Goal: Transaction & Acquisition: Book appointment/travel/reservation

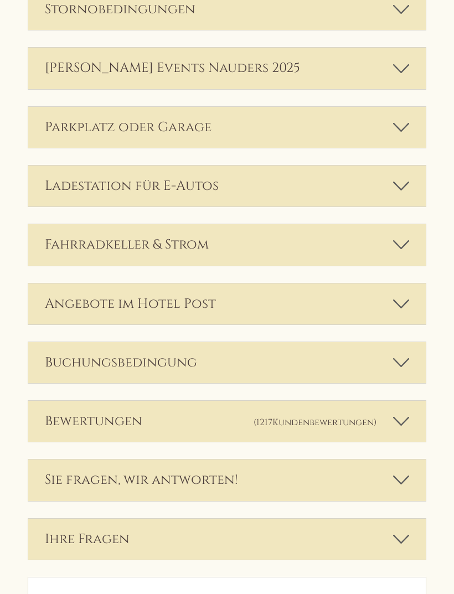
scroll to position [2930, 0]
click at [400, 470] on icon at bounding box center [401, 479] width 16 height 19
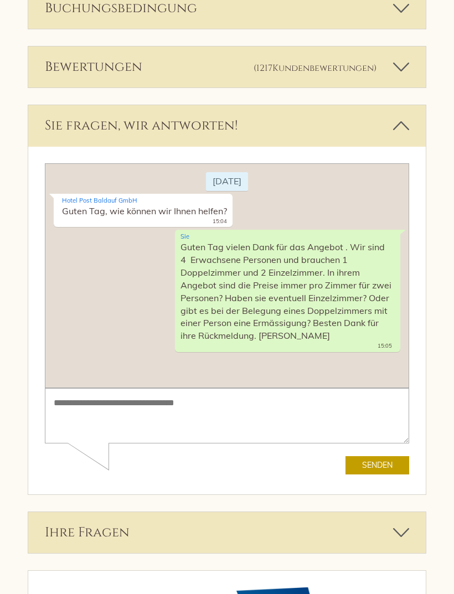
scroll to position [3285, 0]
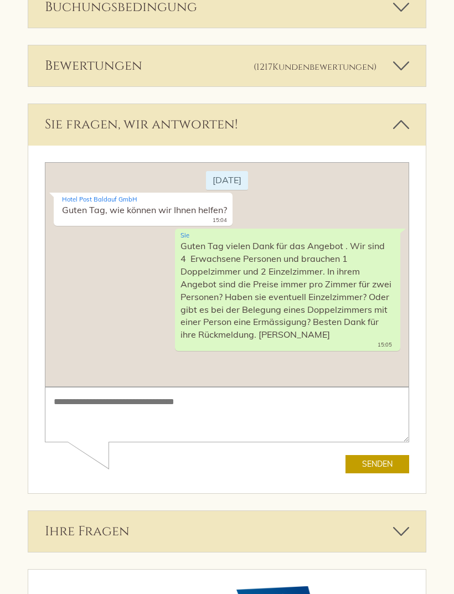
click at [404, 522] on icon at bounding box center [401, 531] width 16 height 19
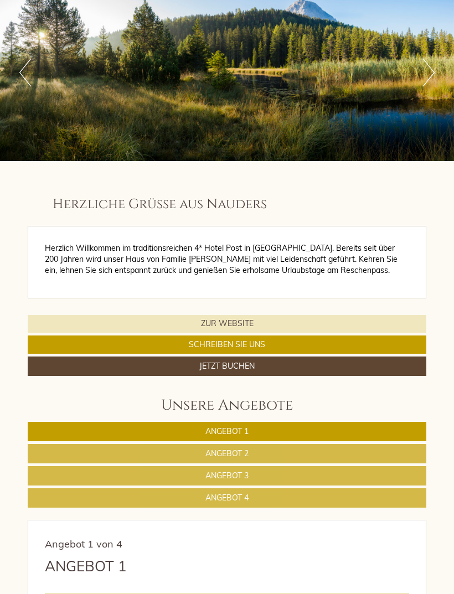
scroll to position [0, 0]
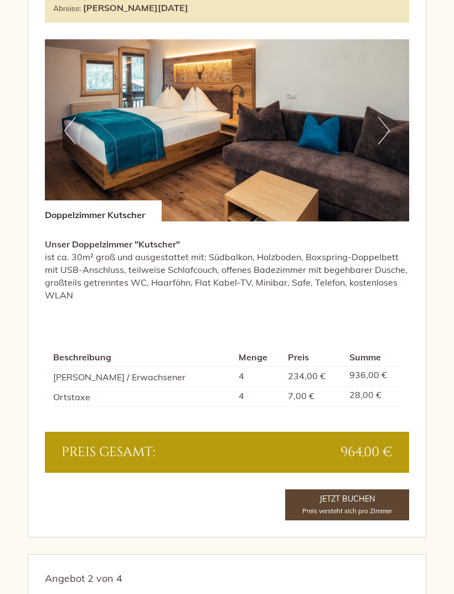
click at [354, 491] on link "Jetzt buchen Preis versteht sich pro Zimmer" at bounding box center [347, 505] width 124 height 31
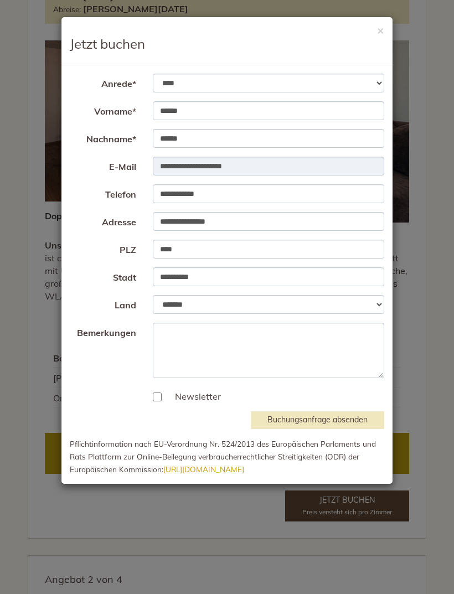
scroll to position [722, 0]
click at [381, 25] on button "×" at bounding box center [380, 30] width 7 height 12
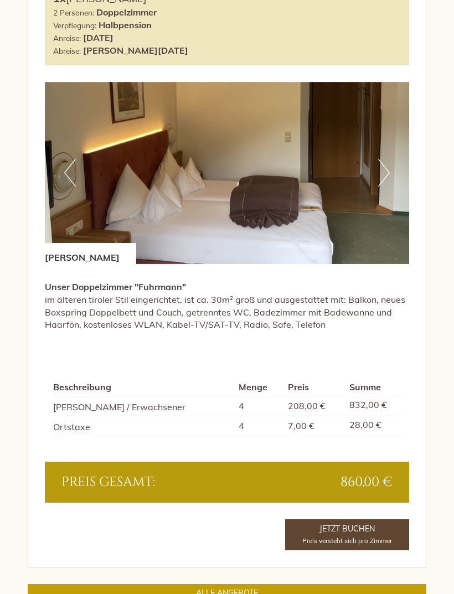
scroll to position [2023, 0]
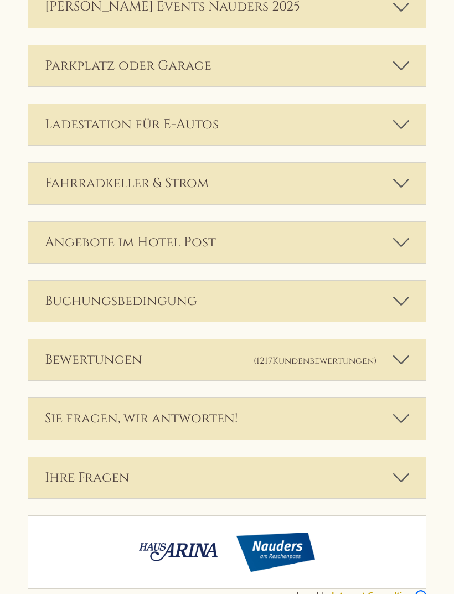
scroll to position [5110, 0]
click at [407, 468] on icon at bounding box center [401, 477] width 16 height 19
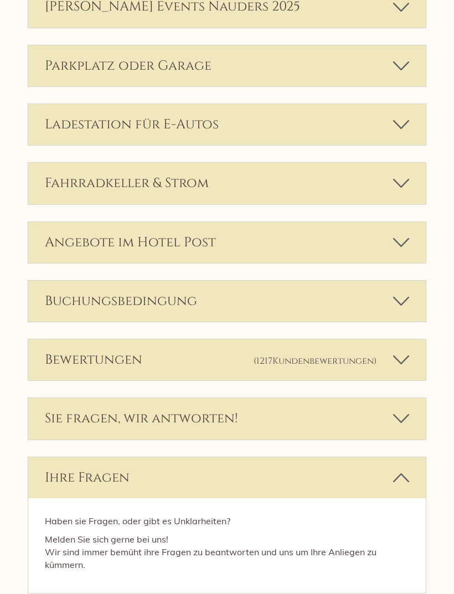
click at [404, 409] on icon at bounding box center [401, 418] width 16 height 19
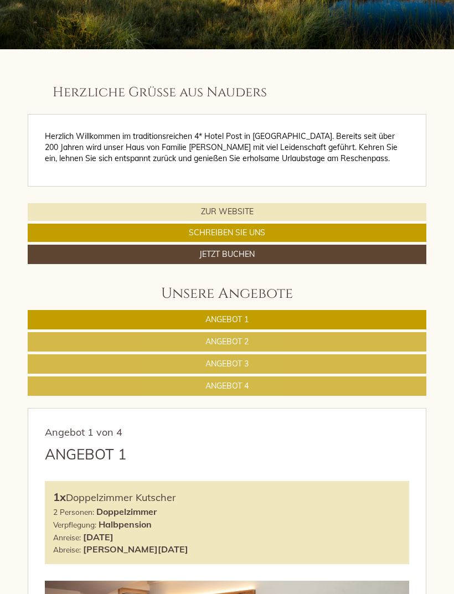
scroll to position [0, 0]
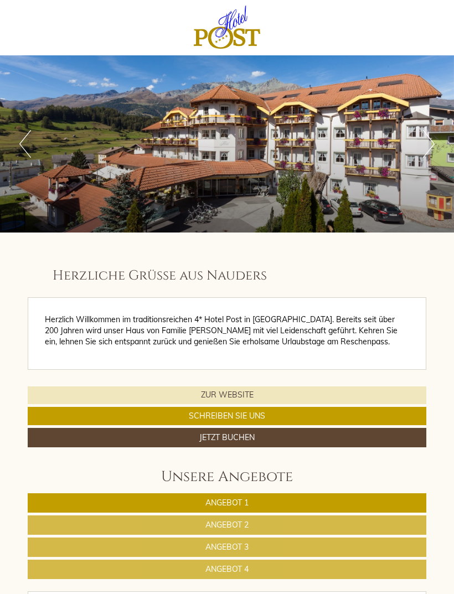
scroll to position [3487, 0]
click at [347, 432] on link "Jetzt buchen" at bounding box center [227, 437] width 399 height 19
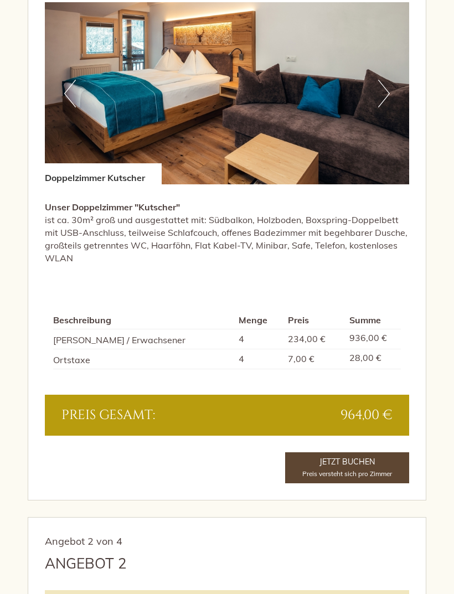
scroll to position [809, 0]
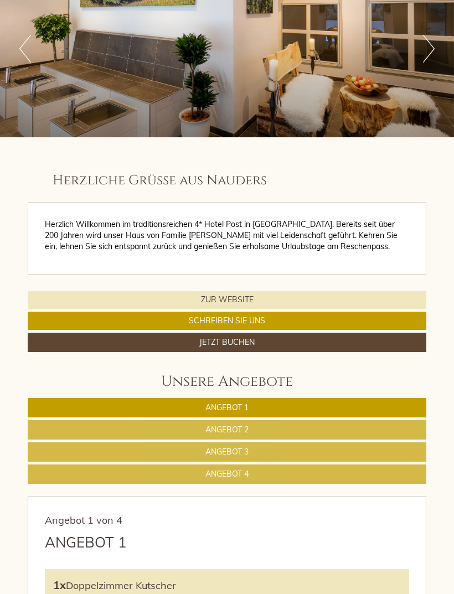
click at [380, 464] on link "Angebot 4" at bounding box center [227, 473] width 399 height 19
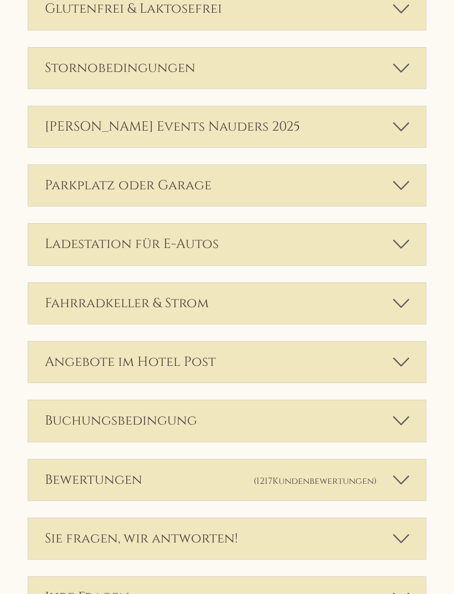
scroll to position [1594, 0]
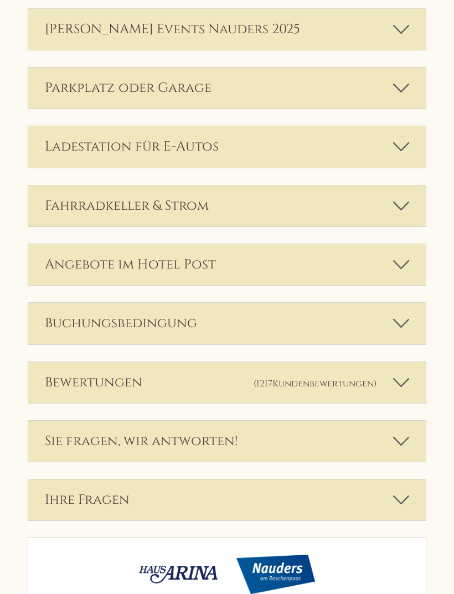
click at [131, 421] on div "Sie fragen, wir antworten!" at bounding box center [226, 441] width 397 height 41
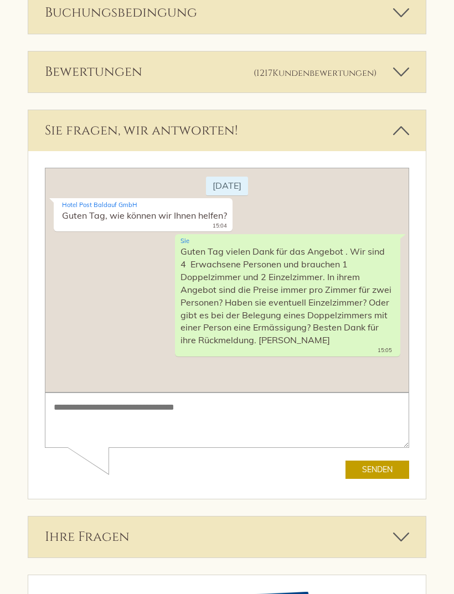
scroll to position [1941, 0]
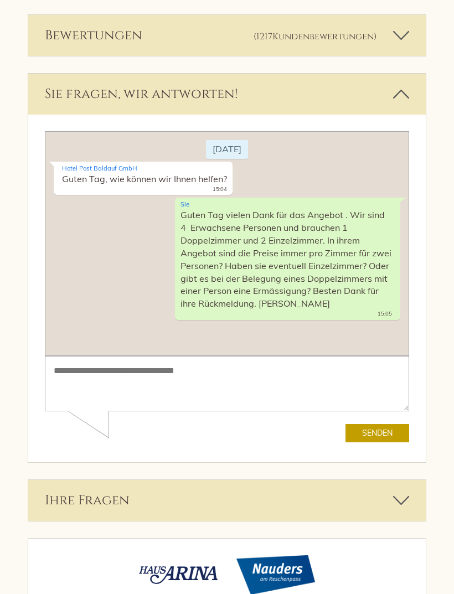
click at [400, 491] on icon at bounding box center [401, 500] width 16 height 19
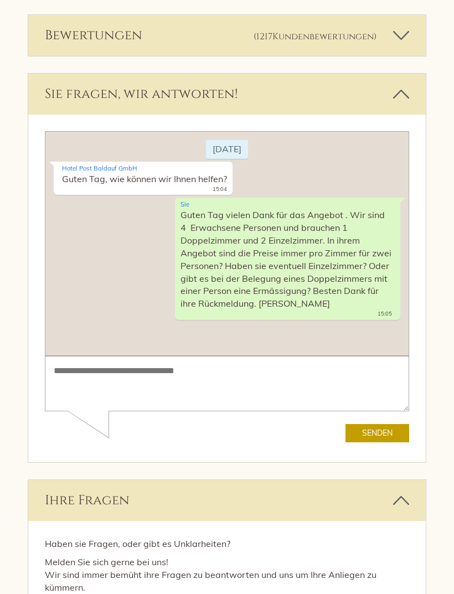
click at [406, 491] on icon at bounding box center [401, 500] width 16 height 19
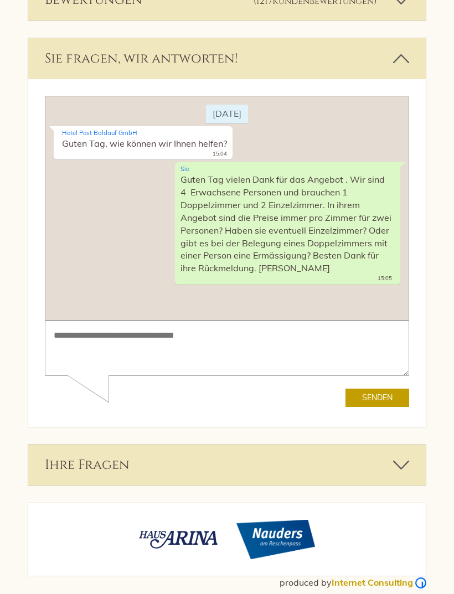
scroll to position [1976, 0]
click at [405, 456] on icon at bounding box center [401, 465] width 16 height 19
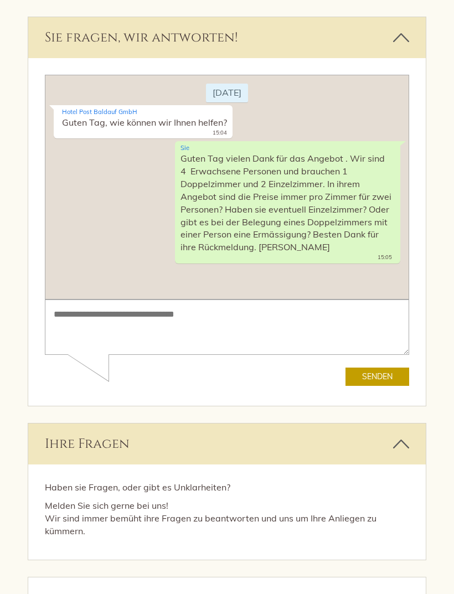
scroll to position [0, 0]
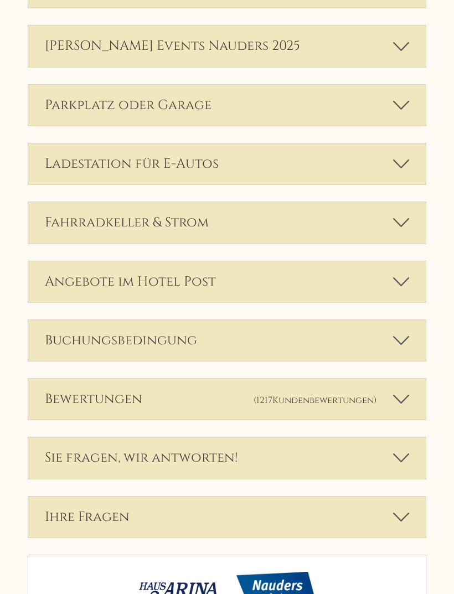
scroll to position [2956, 0]
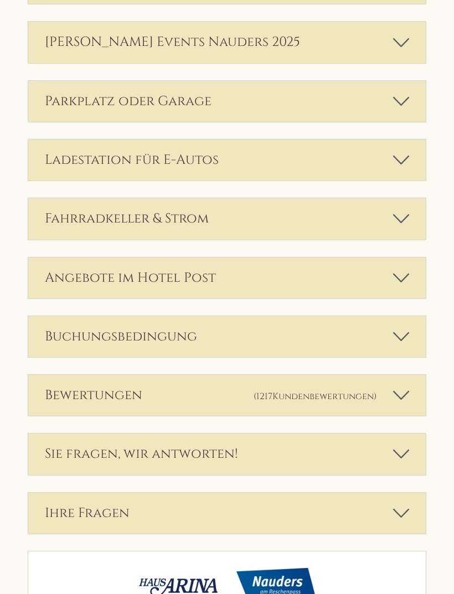
click at [405, 445] on icon at bounding box center [401, 454] width 16 height 19
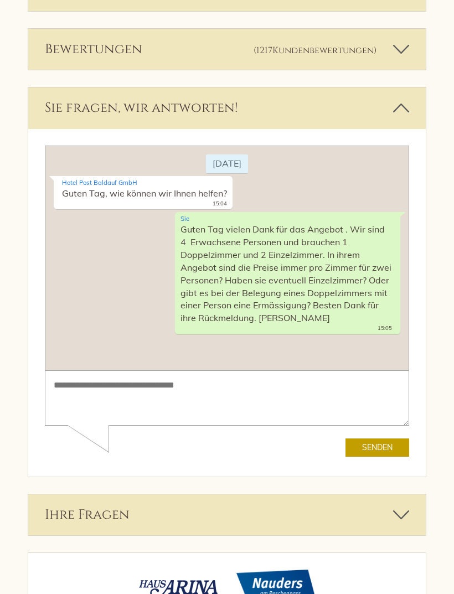
scroll to position [3303, 0]
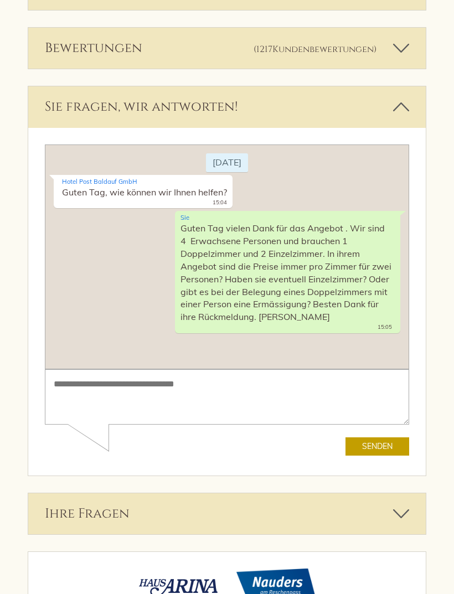
click at [405, 504] on icon at bounding box center [401, 513] width 16 height 19
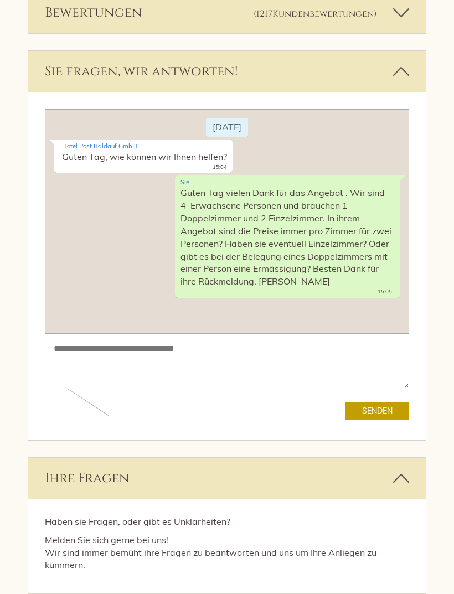
scroll to position [3338, 0]
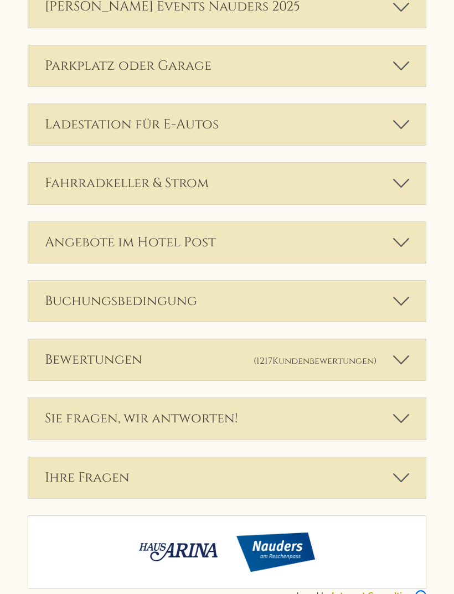
scroll to position [5110, 0]
click at [398, 409] on icon at bounding box center [401, 418] width 16 height 19
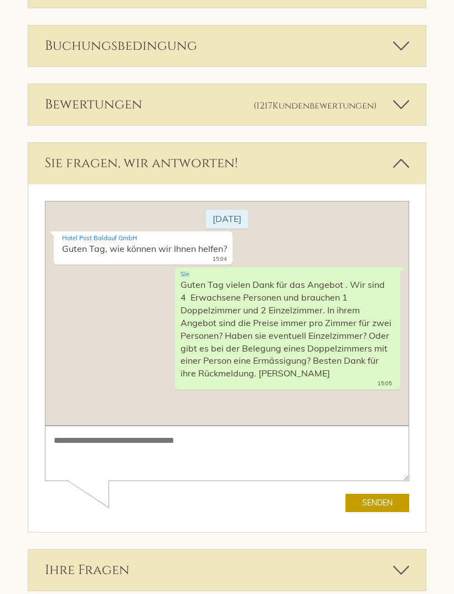
scroll to position [3303, 0]
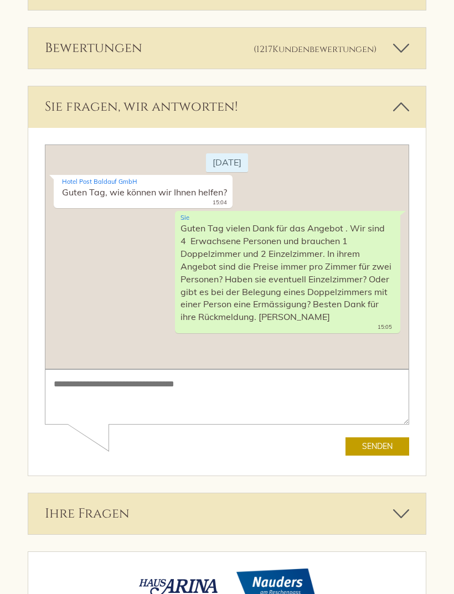
click at [404, 504] on icon at bounding box center [401, 513] width 16 height 19
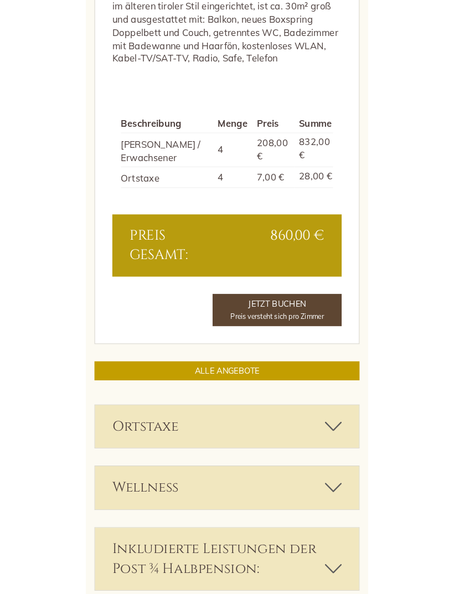
scroll to position [2332, 0]
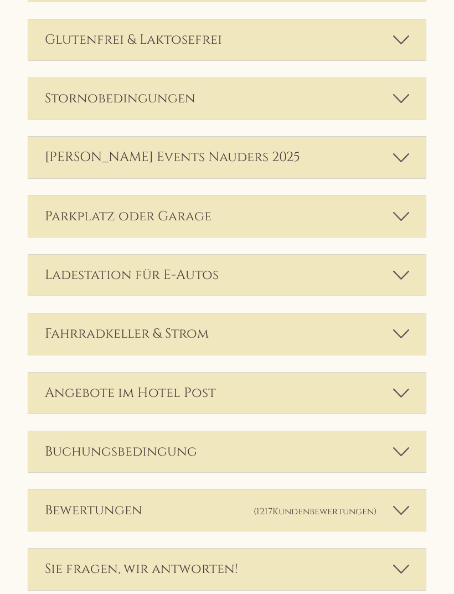
scroll to position [2956, 0]
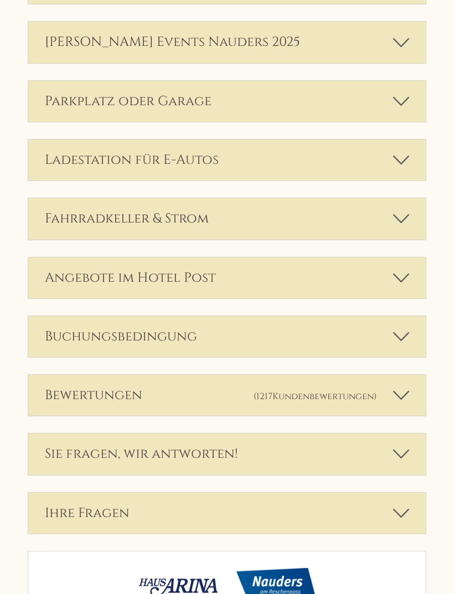
click at [386, 433] on div "Sie fragen, wir antworten!" at bounding box center [226, 453] width 397 height 41
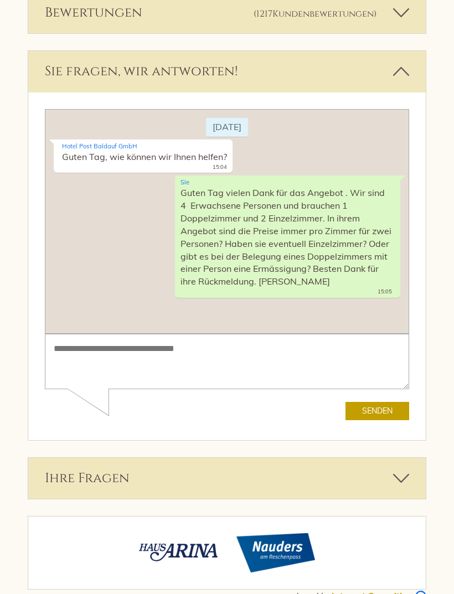
scroll to position [3338, 0]
click at [405, 469] on icon at bounding box center [401, 478] width 16 height 19
